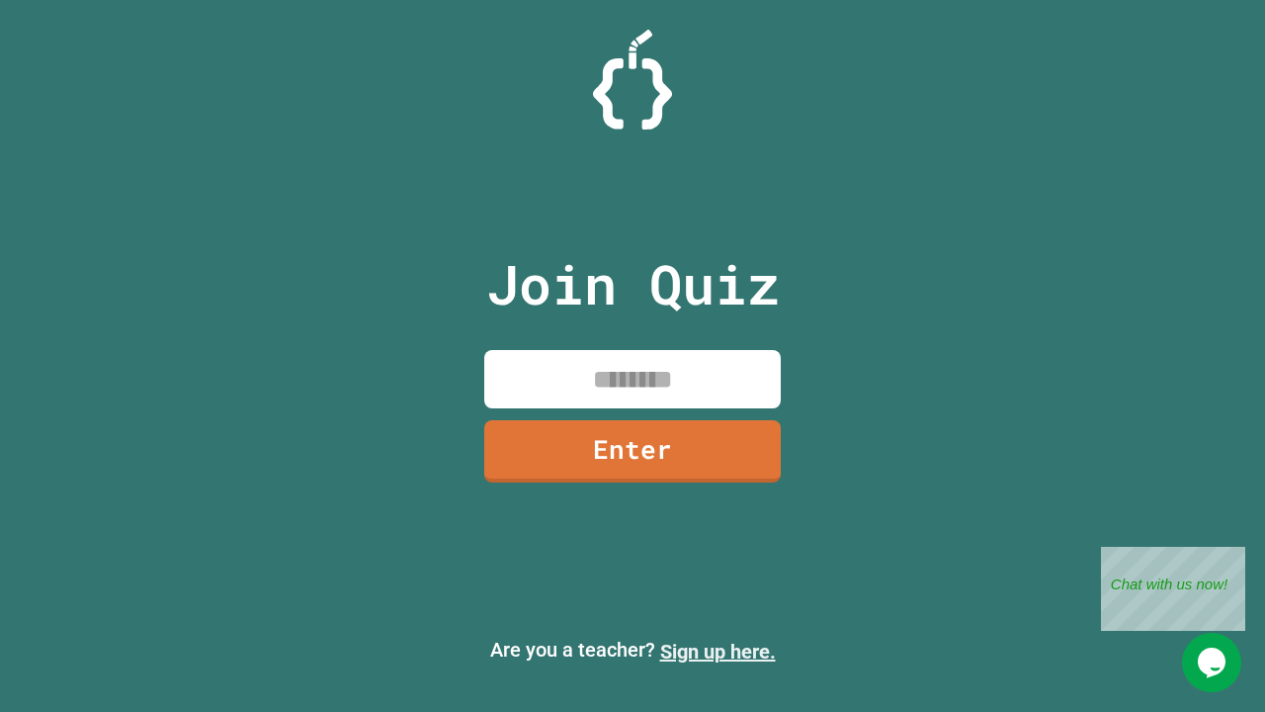
click at [718, 651] on link "Sign up here." at bounding box center [718, 652] width 116 height 24
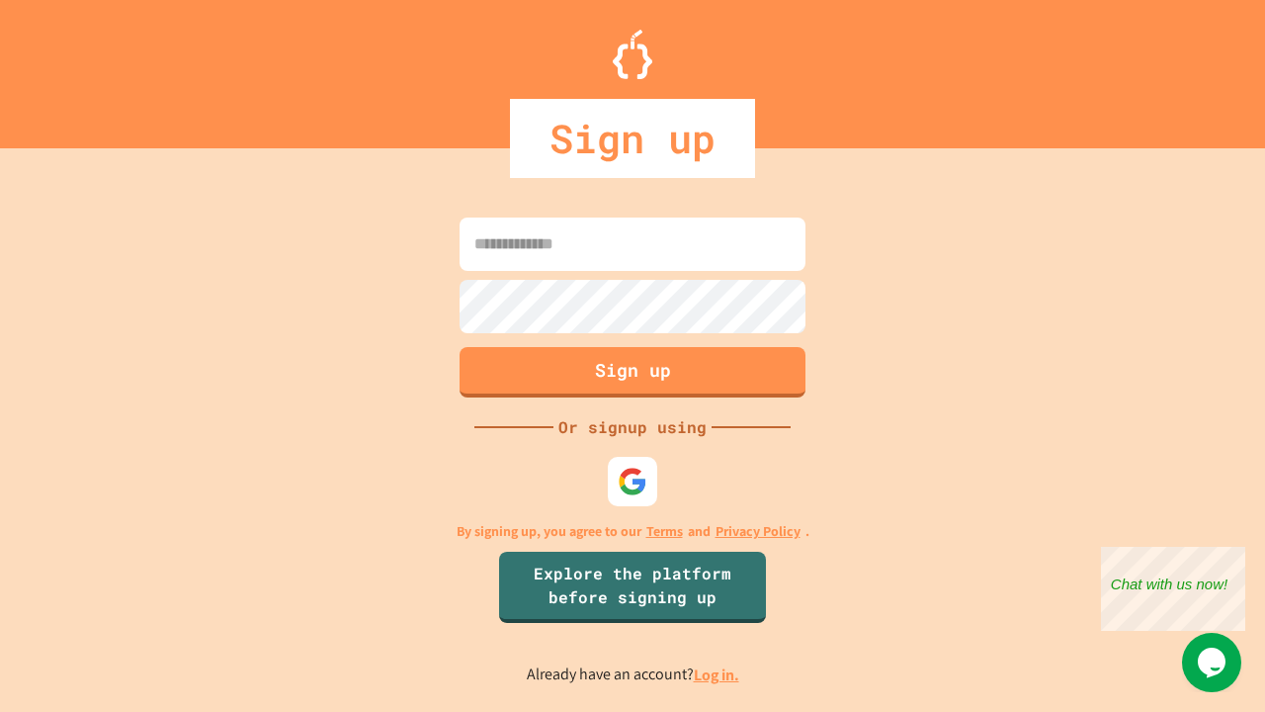
click at [718, 674] on link "Log in." at bounding box center [716, 674] width 45 height 21
